Goal: Obtain resource: Obtain resource

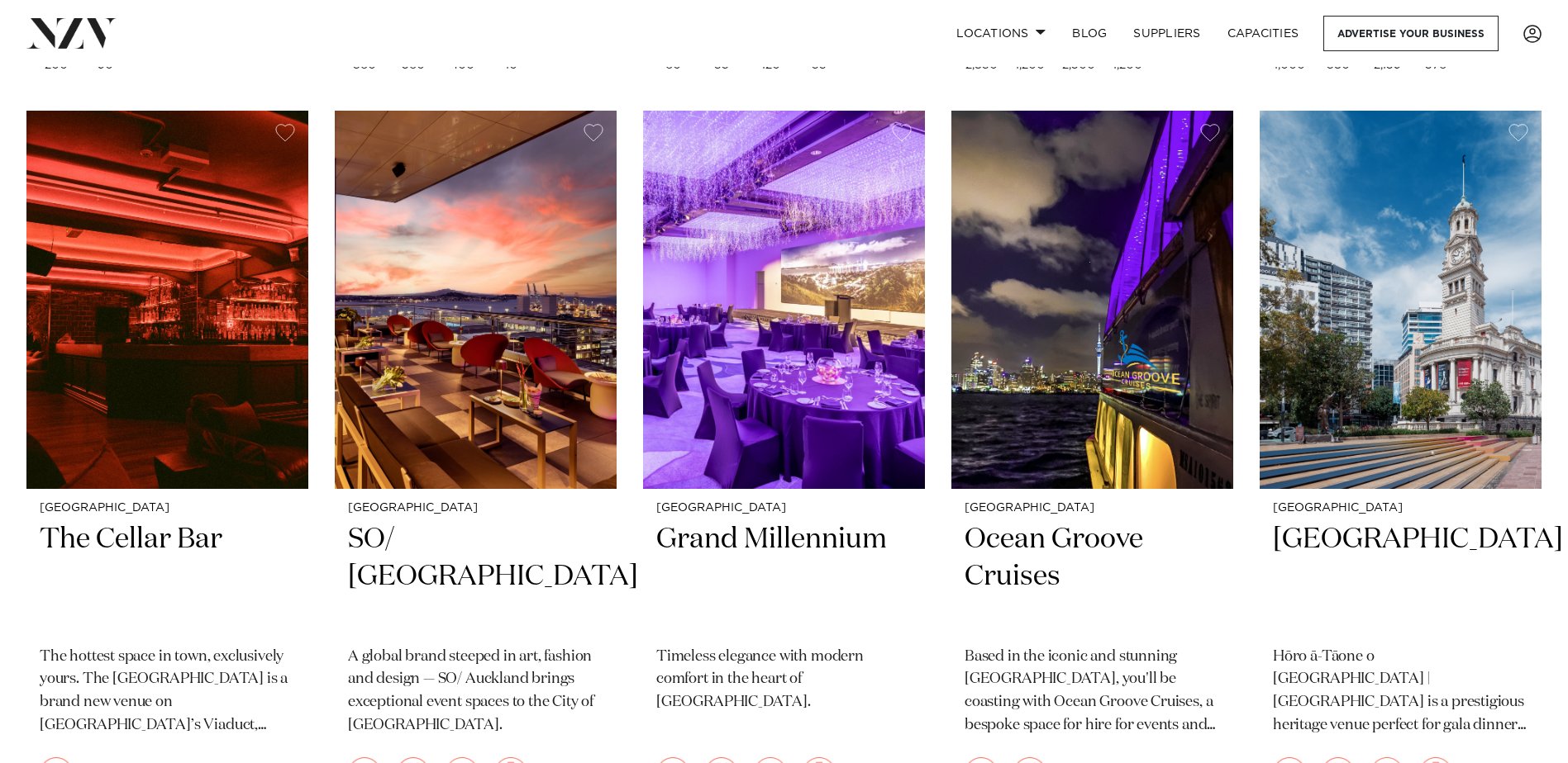
scroll to position [4214, 0]
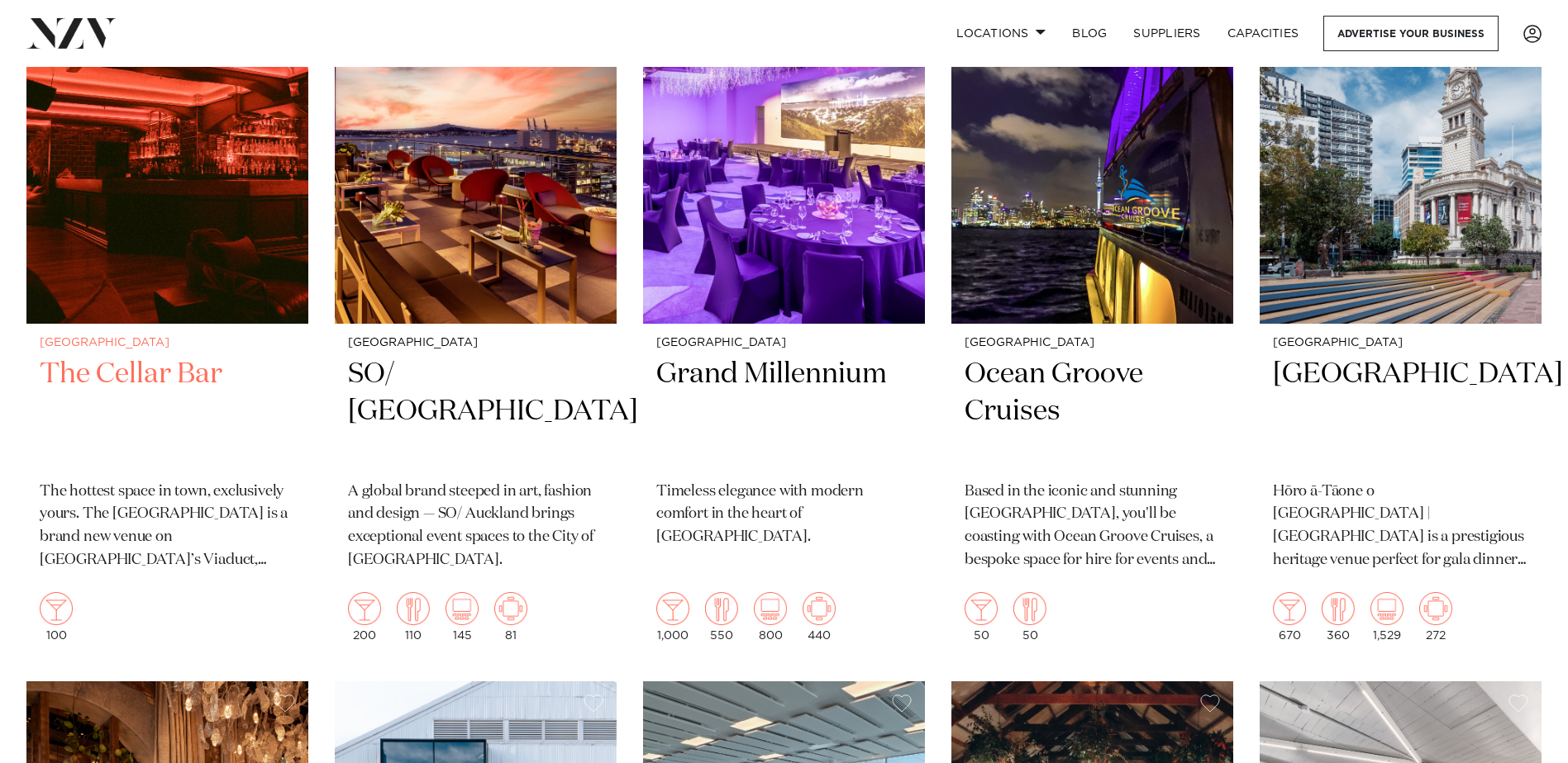
click at [148, 356] on h2 "The Cellar Bar" at bounding box center [168, 411] width 256 height 112
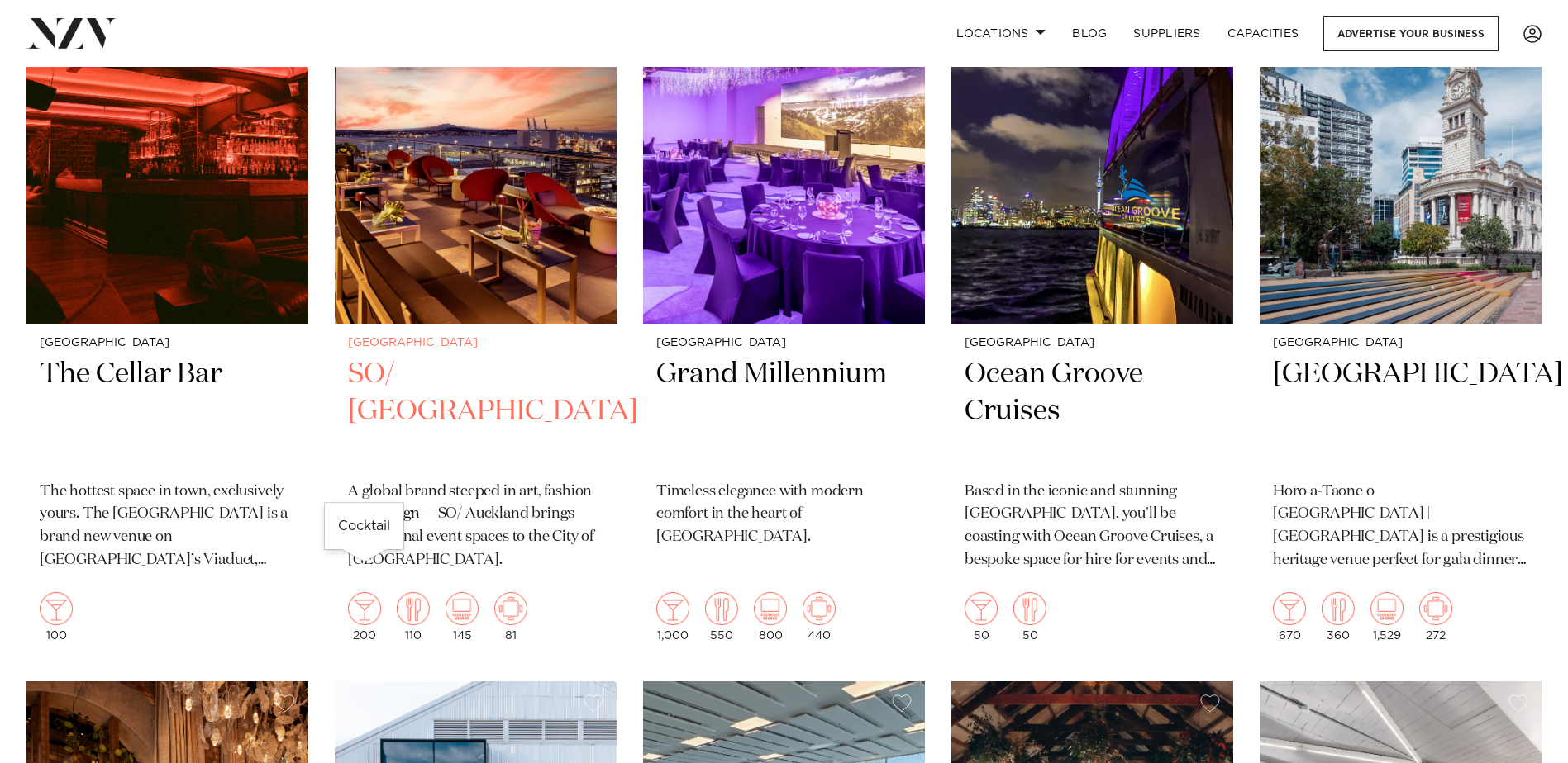
click at [366, 592] on img at bounding box center [365, 608] width 33 height 33
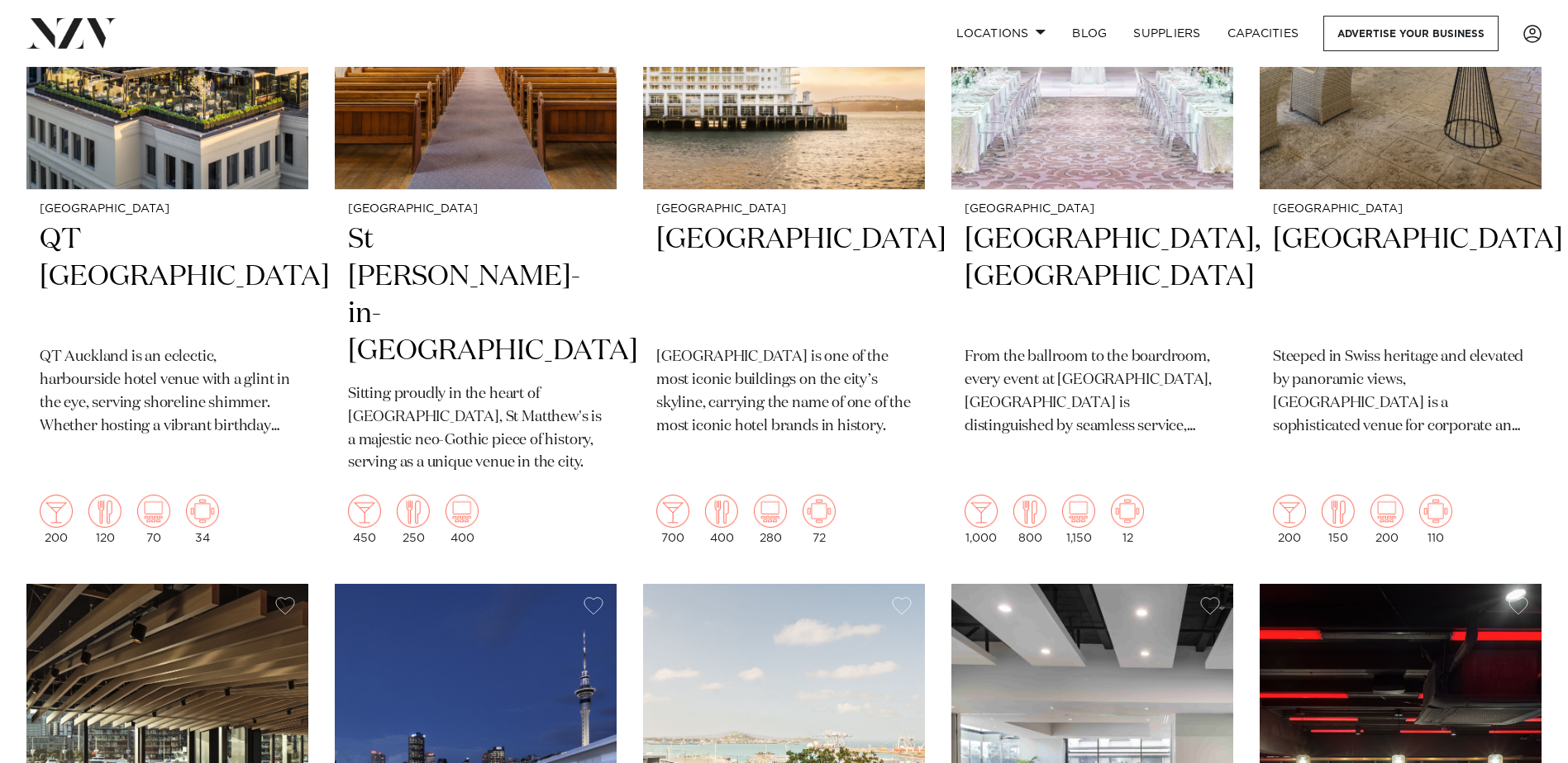
scroll to position [1157, 0]
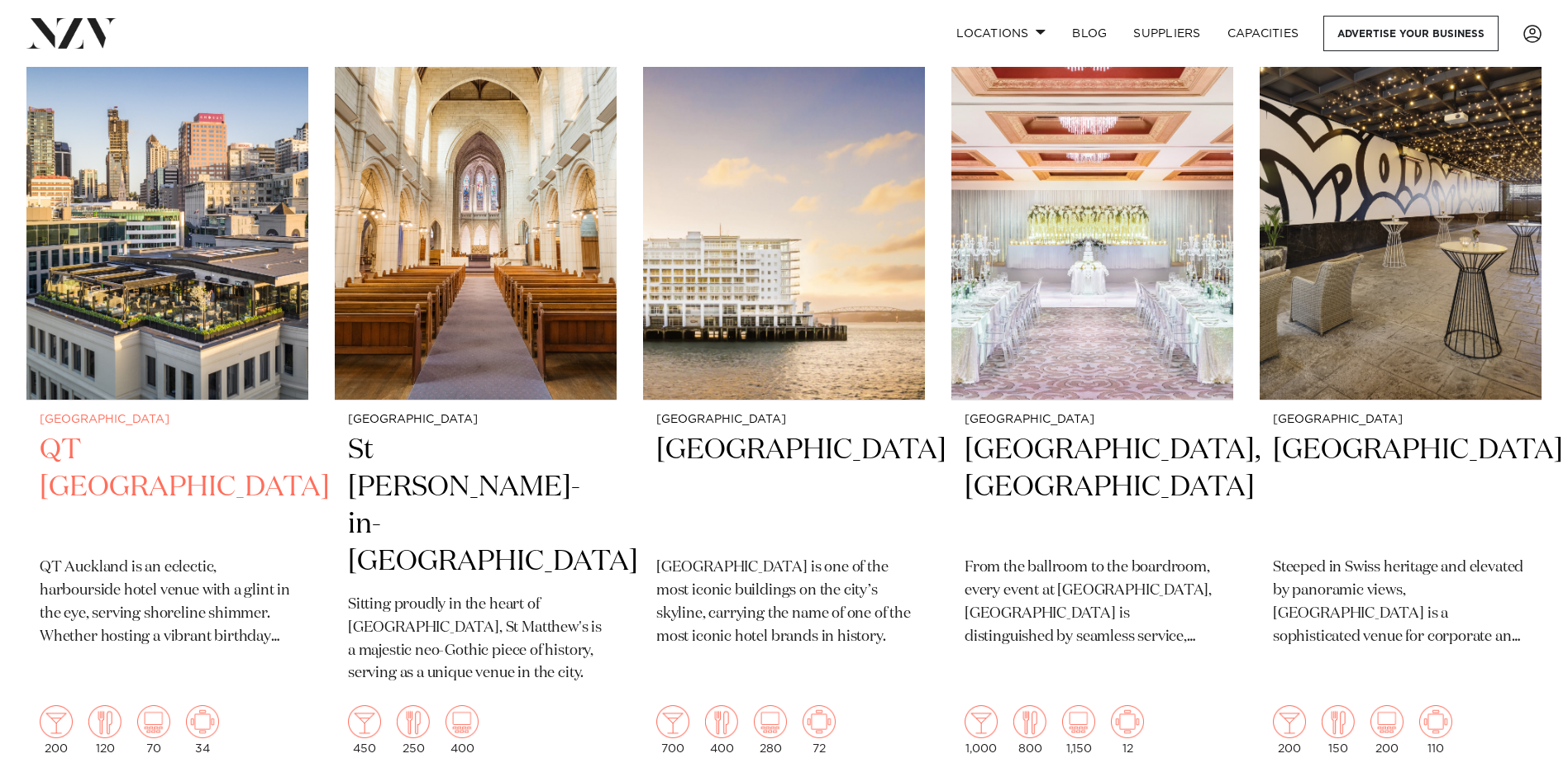
click at [154, 447] on h2 "QT [GEOGRAPHIC_DATA]" at bounding box center [168, 487] width 256 height 112
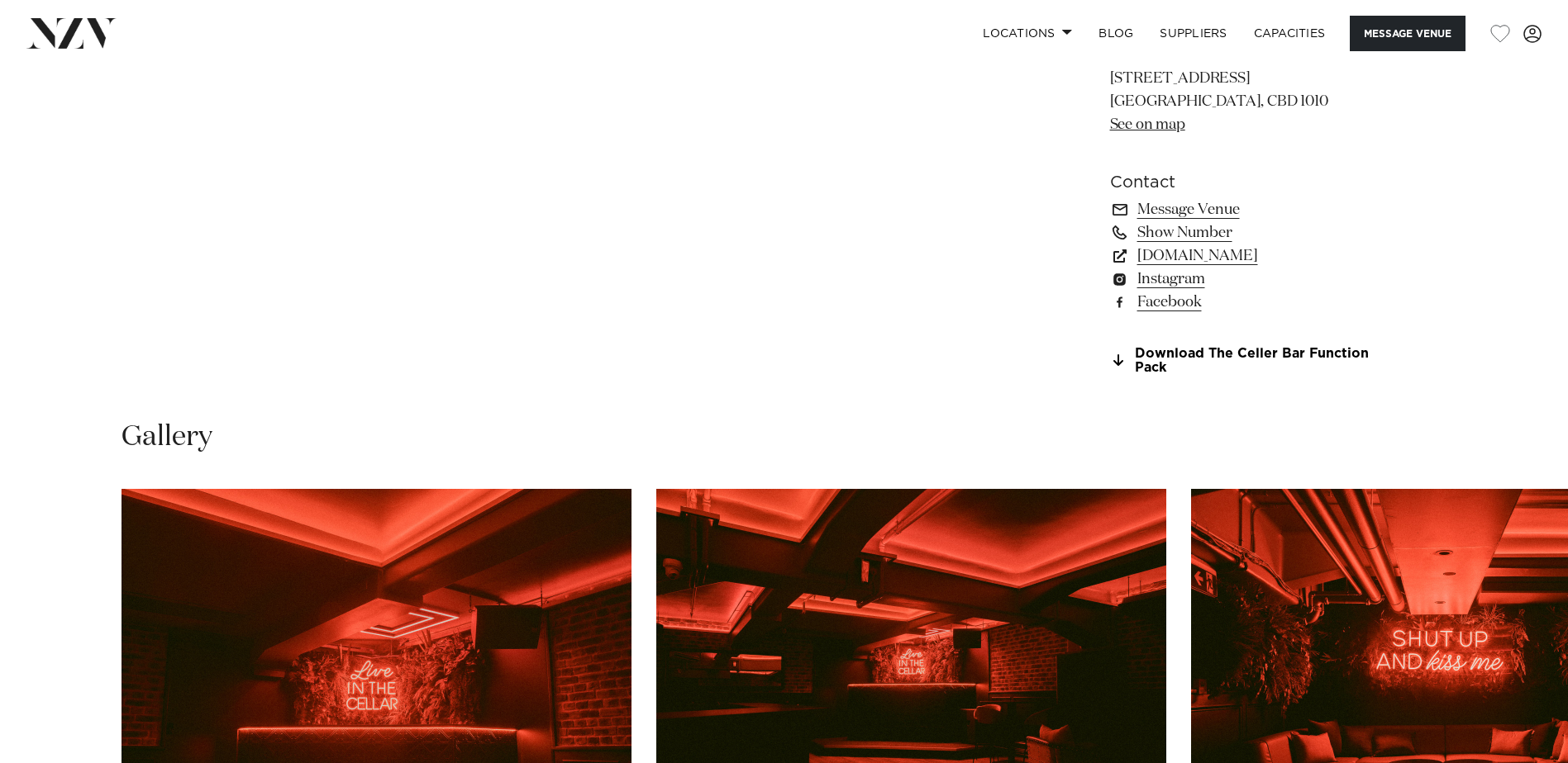
scroll to position [1074, 0]
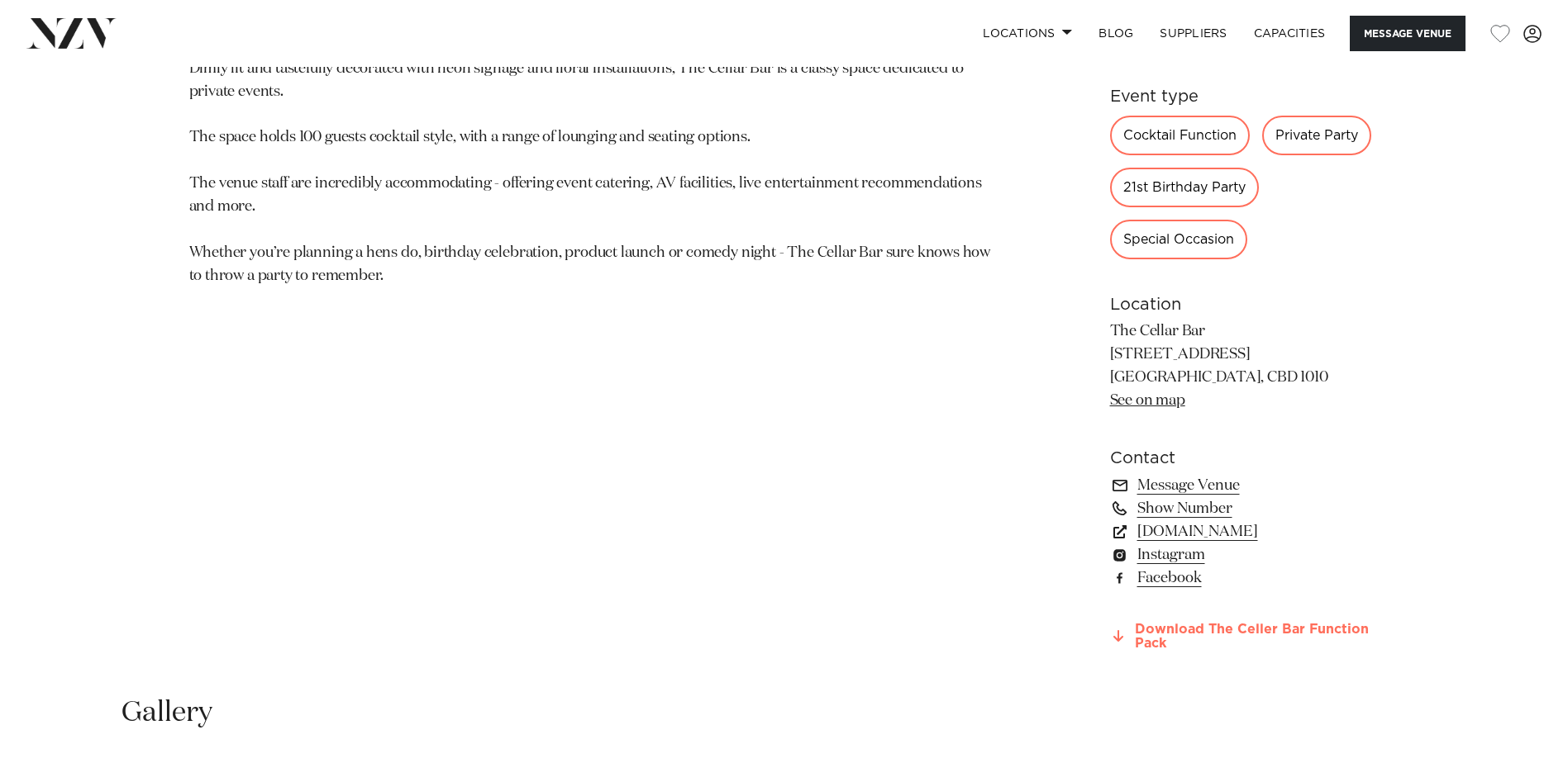
click at [1147, 638] on link "Download The Celler Bar Function Pack" at bounding box center [1244, 636] width 269 height 28
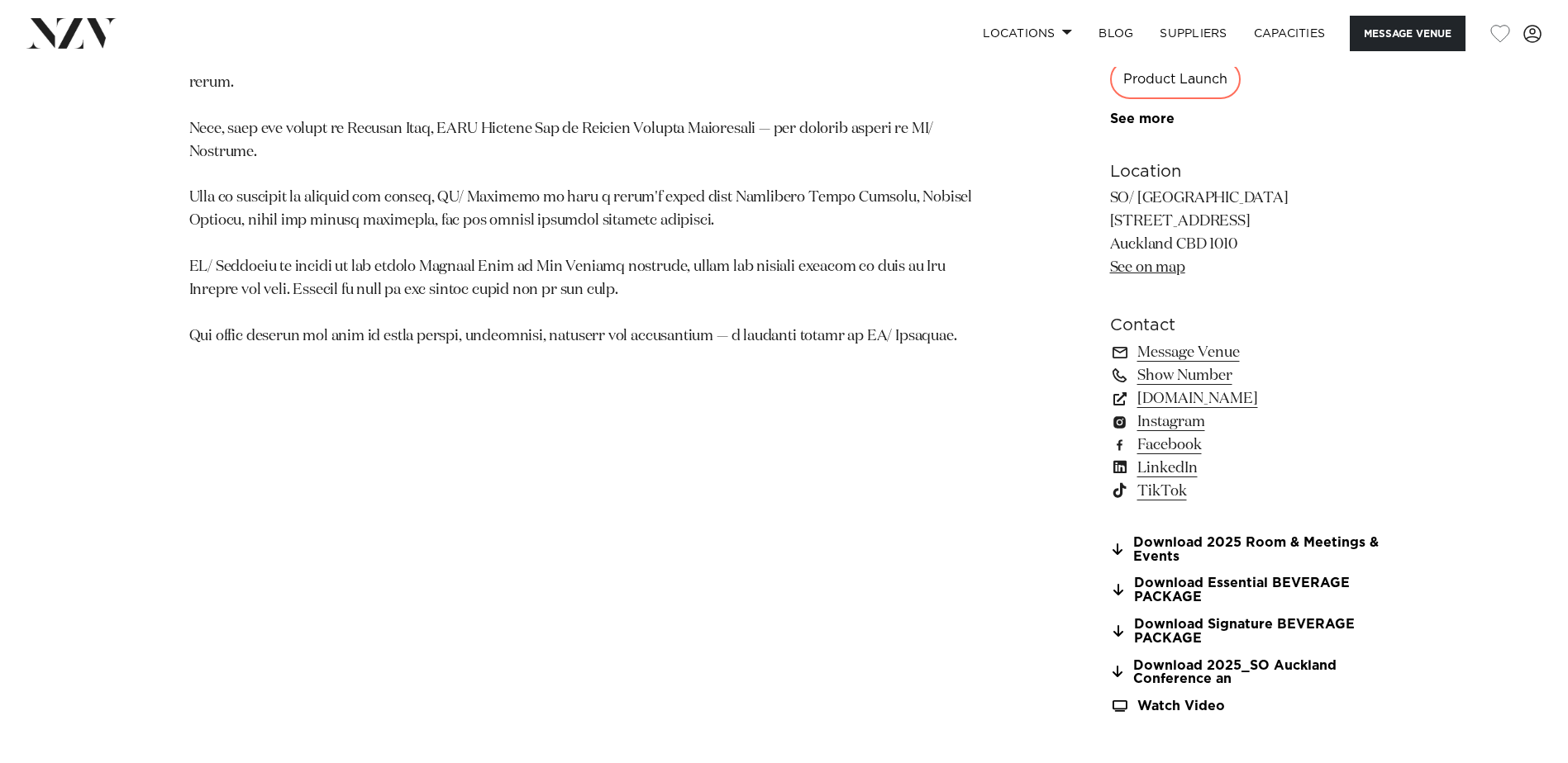
scroll to position [1239, 0]
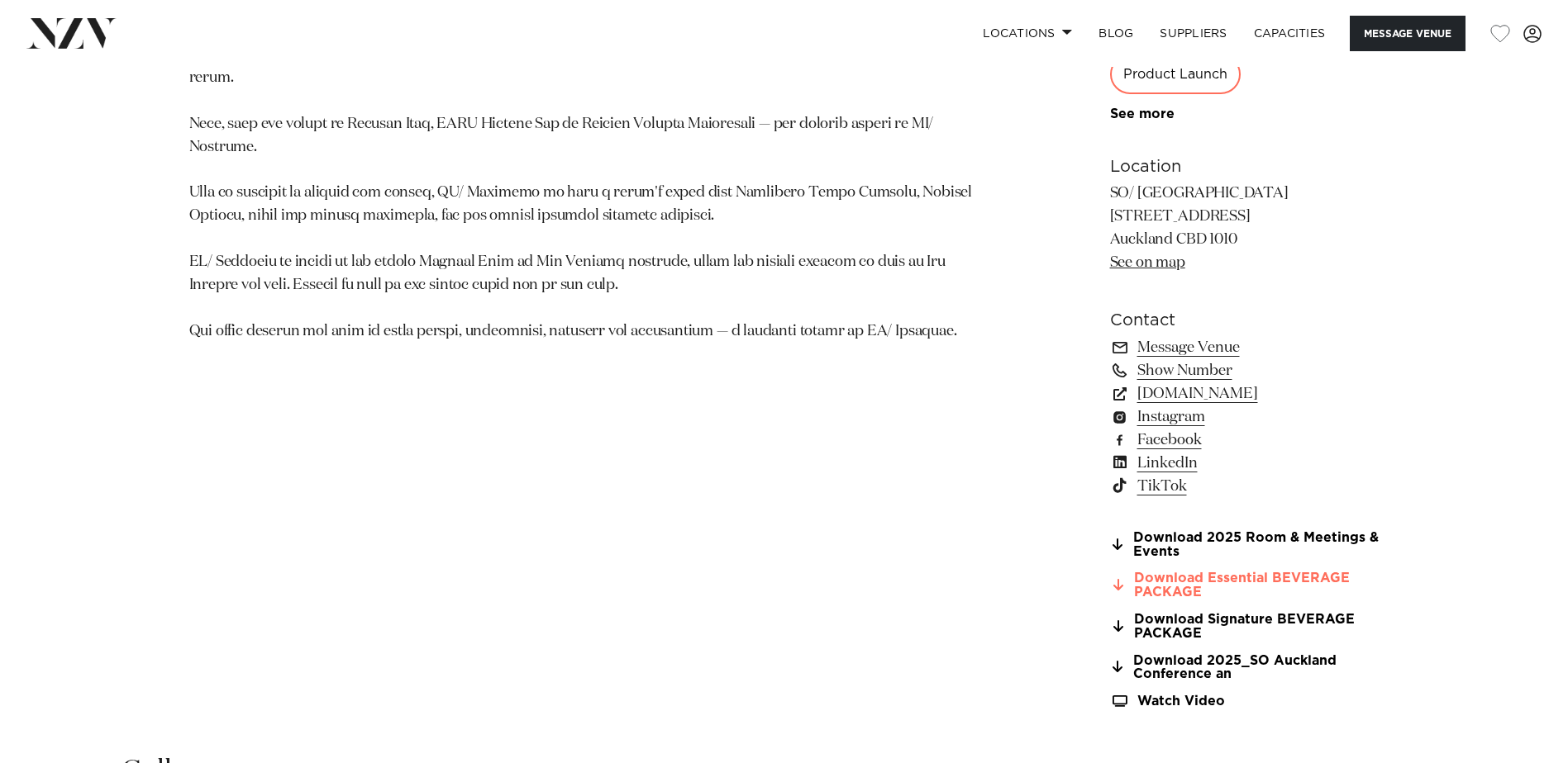
click at [1179, 587] on link "Download Essential BEVERAGE PACKAGE" at bounding box center [1244, 585] width 269 height 28
click at [1207, 625] on link "Download Signature BEVERAGE PACKAGE" at bounding box center [1244, 627] width 269 height 28
click at [652, 431] on section "Auckland SO/ Auckland A global brand steeped in art, fashion and design — SO/ A…" at bounding box center [591, 178] width 804 height 1101
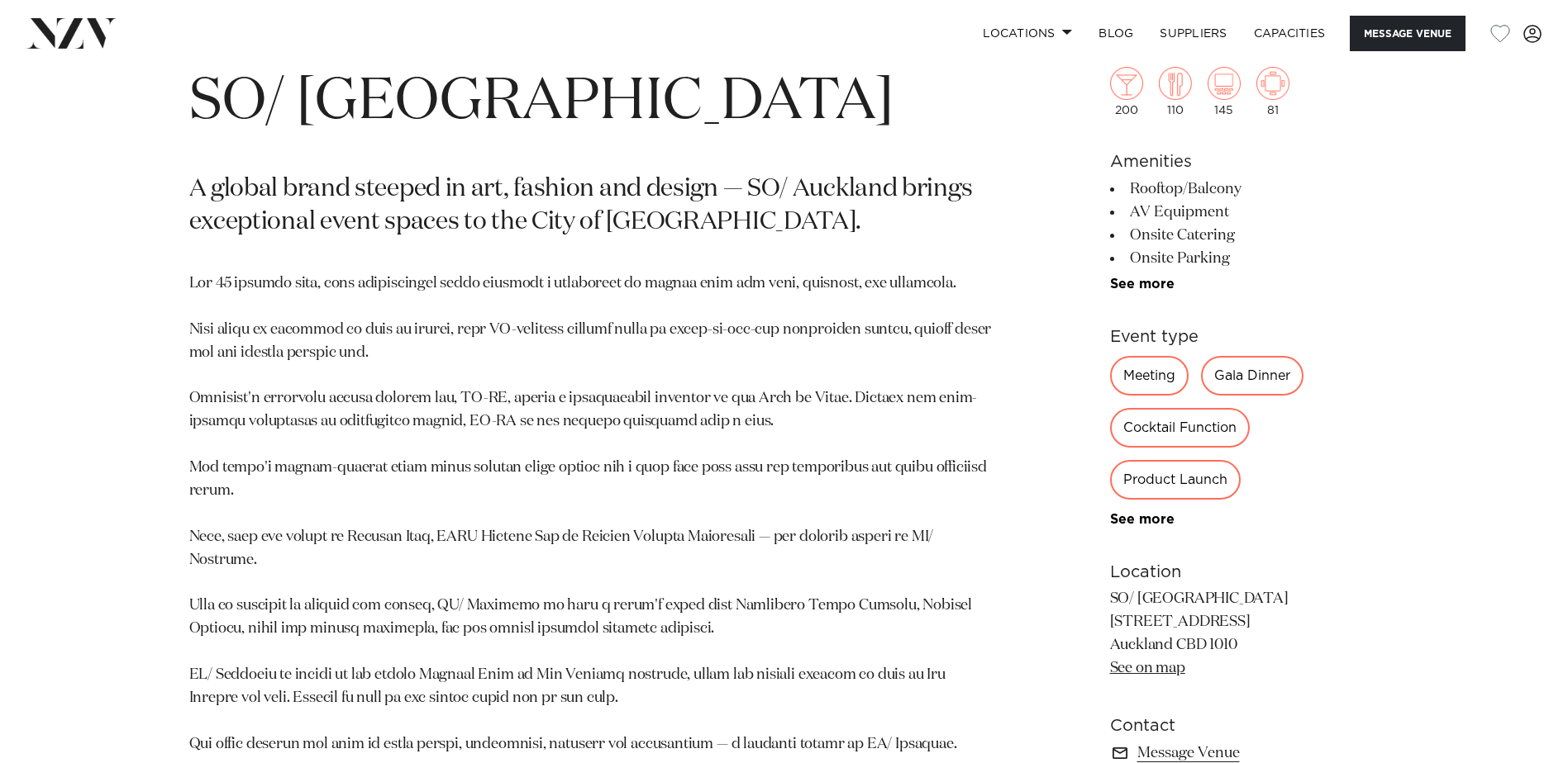
click at [1201, 428] on div "Cocktail Function" at bounding box center [1180, 428] width 139 height 40
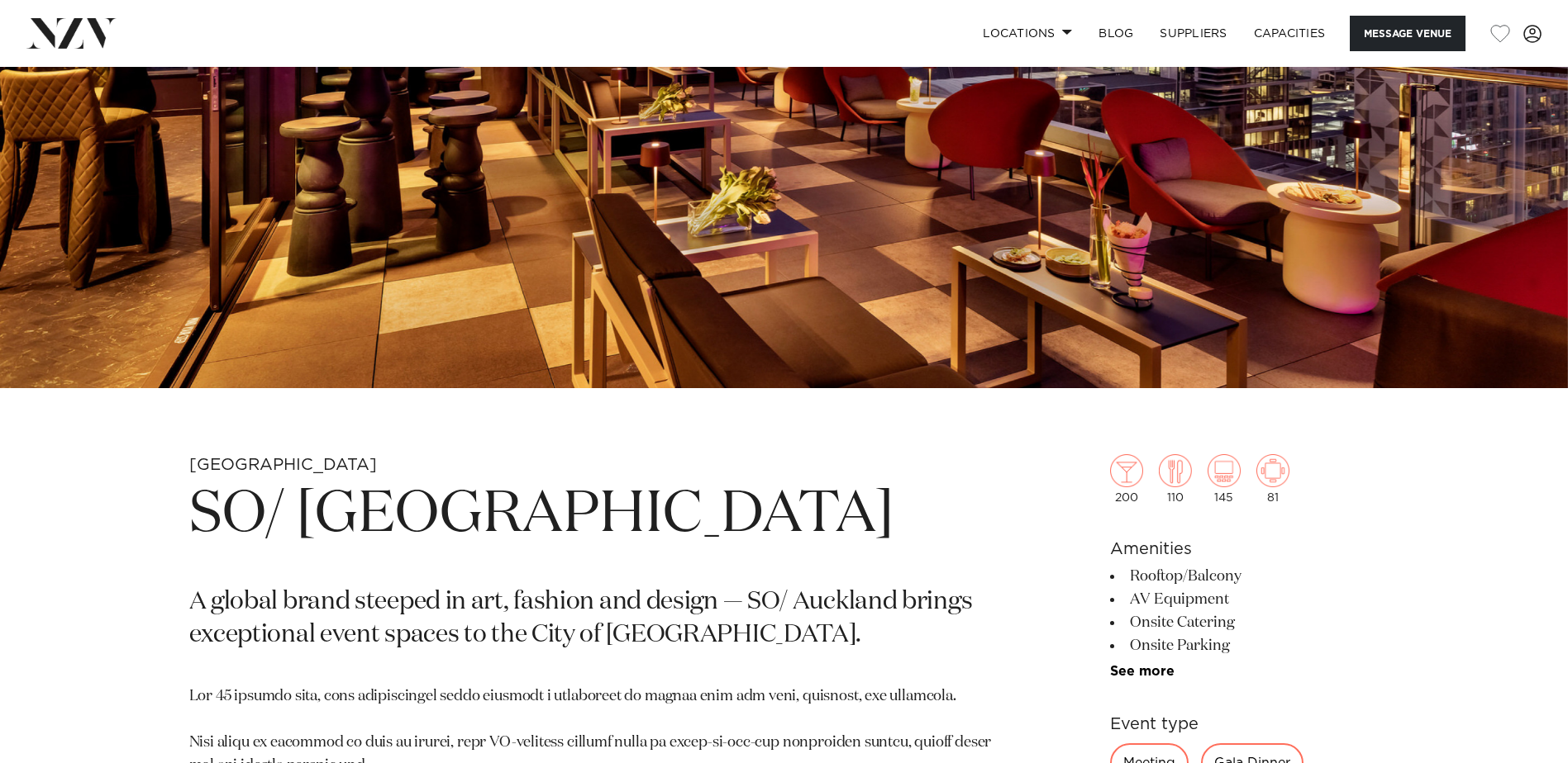
scroll to position [0, 0]
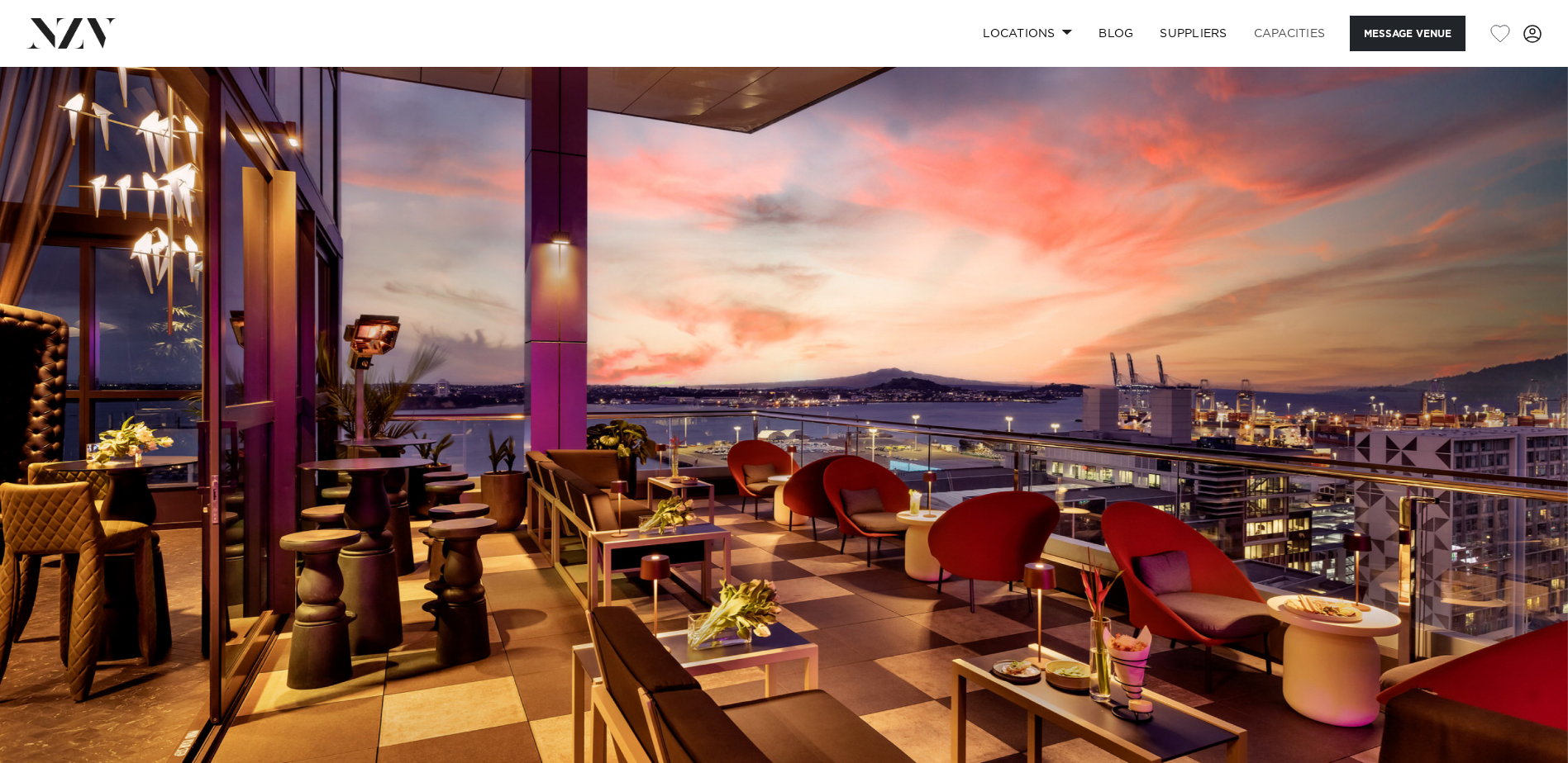
click at [1300, 34] on link "Capacities" at bounding box center [1289, 32] width 98 height 35
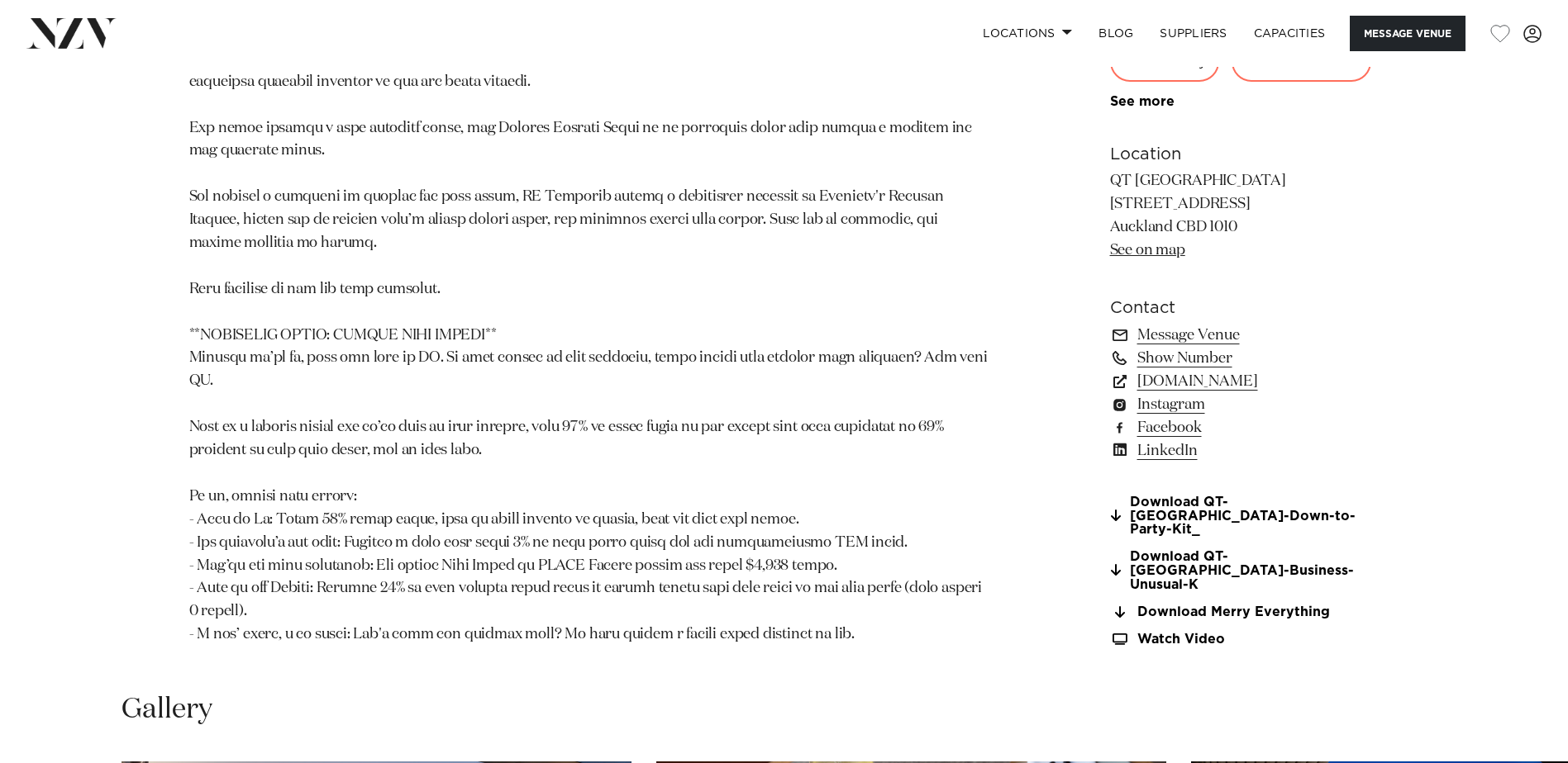
scroll to position [1487, 0]
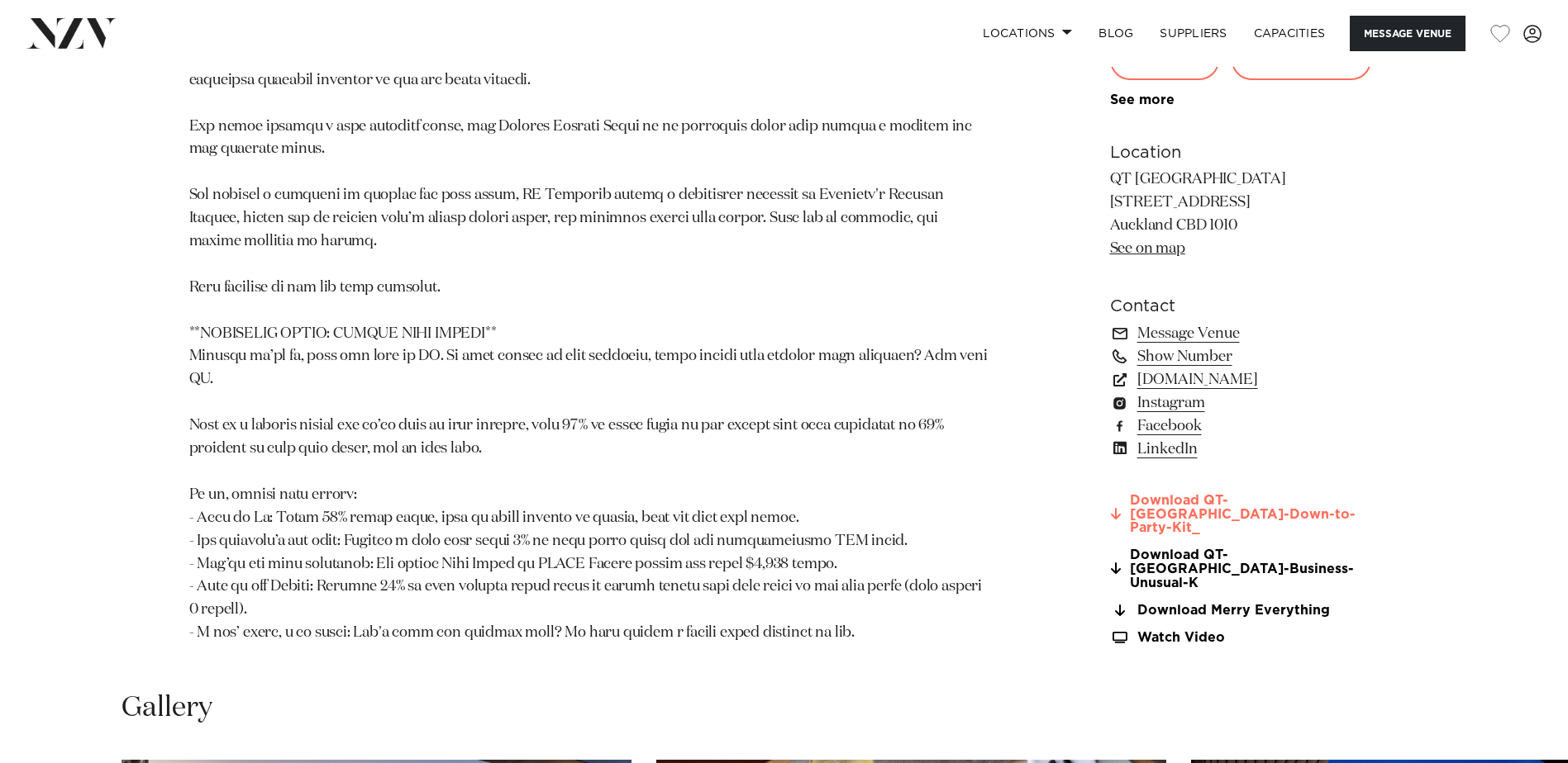
click at [1178, 509] on link "Download QT-[GEOGRAPHIC_DATA]-Down-to-Party-Kit_" at bounding box center [1244, 514] width 269 height 41
